Goal: Manage account settings

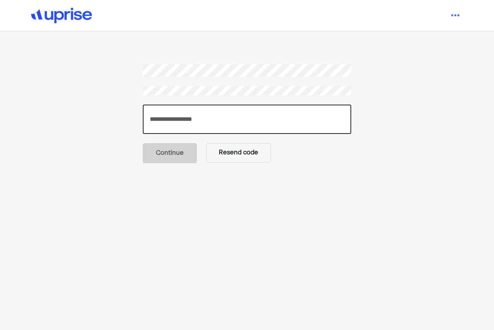
click at [182, 115] on input "number" at bounding box center [247, 119] width 208 height 29
paste input "******"
type input "******"
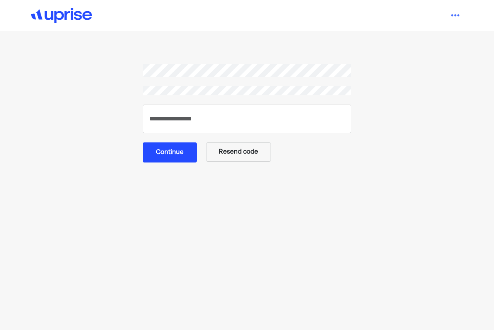
click at [177, 164] on main "****** Continue Resend code" at bounding box center [247, 211] width 346 height 295
click at [171, 158] on button "Continue" at bounding box center [170, 152] width 54 height 20
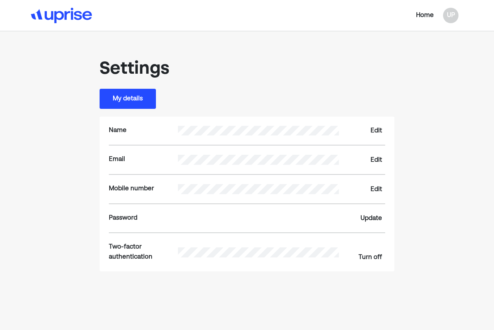
click at [417, 17] on div "Home" at bounding box center [425, 15] width 18 height 9
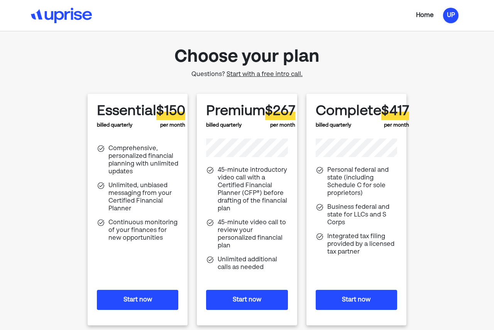
click at [446, 20] on div "UP" at bounding box center [450, 15] width 15 height 15
click at [436, 29] on div "Settings" at bounding box center [446, 33] width 25 height 9
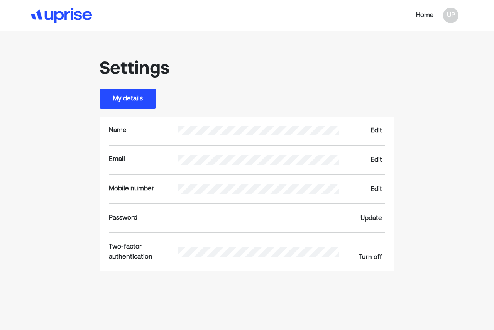
click at [373, 254] on div "Turn off" at bounding box center [370, 257] width 24 height 9
click at [50, 18] on img at bounding box center [61, 15] width 61 height 15
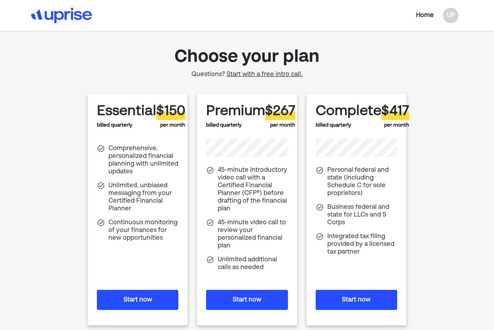
click at [275, 73] on span "Start with a free intro call." at bounding box center [264, 74] width 76 height 6
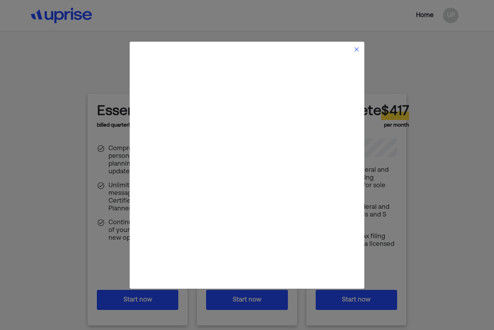
scroll to position [71, 0]
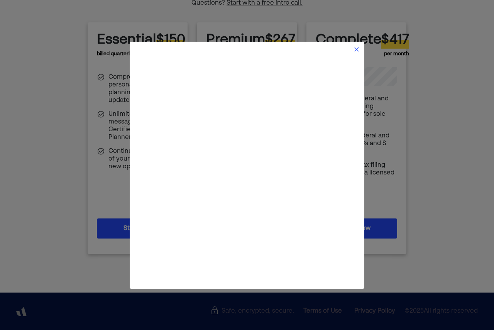
click at [358, 47] on img at bounding box center [356, 49] width 6 height 6
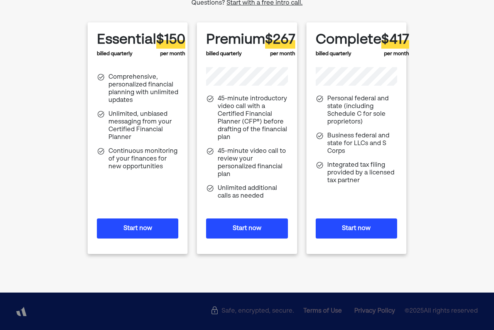
scroll to position [0, 0]
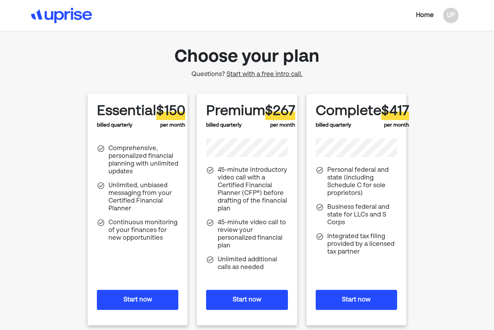
click at [93, 14] on div at bounding box center [102, 15] width 143 height 15
click at [76, 12] on img at bounding box center [61, 15] width 61 height 15
